Goal: Information Seeking & Learning: Learn about a topic

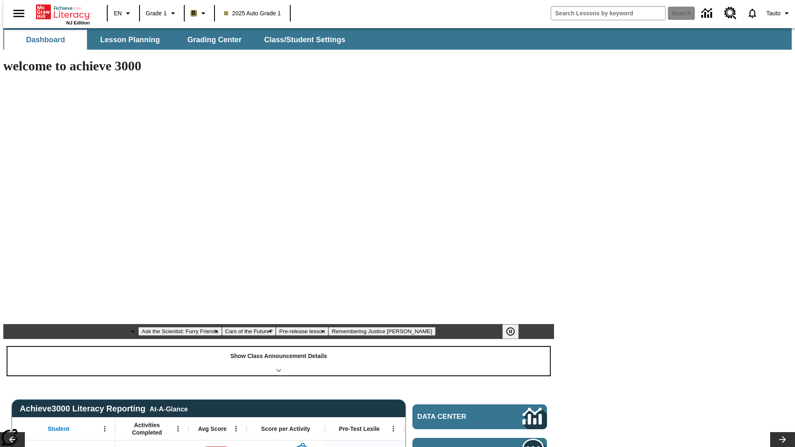
click at [279, 347] on div "Show Class Announcement Details" at bounding box center [278, 361] width 543 height 29
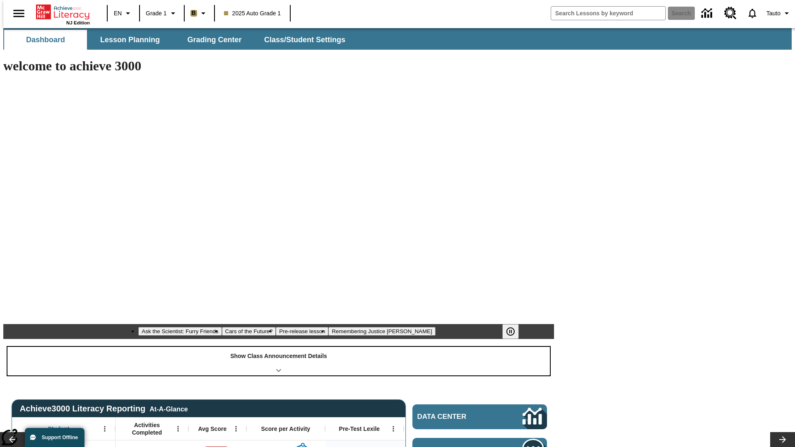
click at [279, 347] on div "Show Class Announcement Details" at bounding box center [278, 361] width 543 height 29
